Goal: Navigation & Orientation: Find specific page/section

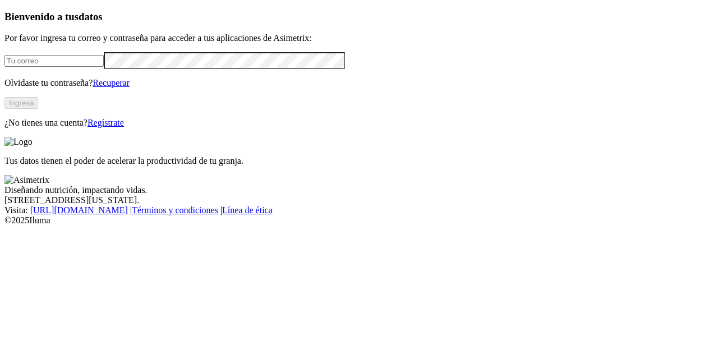
type input "[PERSON_NAME][EMAIL_ADDRESS][PERSON_NAME][DOMAIN_NAME]"
click at [38, 109] on button "Ingresa" at bounding box center [21, 103] width 34 height 12
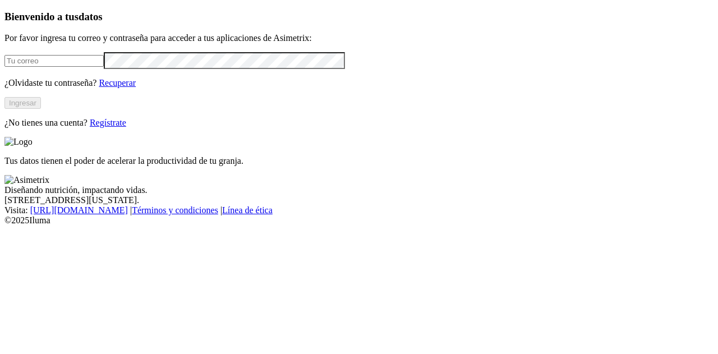
type input "[PERSON_NAME][EMAIL_ADDRESS][PERSON_NAME][DOMAIN_NAME]"
click at [41, 109] on button "Ingresar" at bounding box center [22, 103] width 36 height 12
